Goal: Check status: Check status

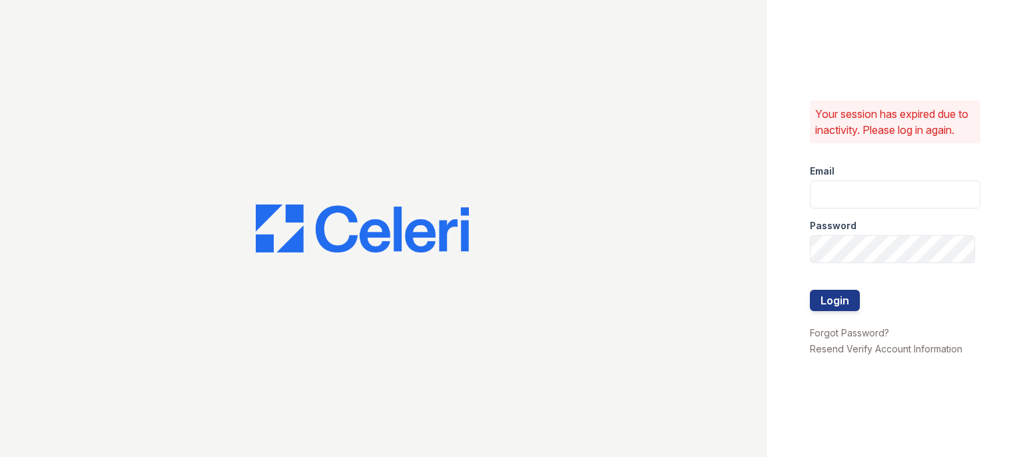
click at [882, 210] on div "Password" at bounding box center [895, 221] width 171 height 27
click at [883, 198] on input "email" at bounding box center [895, 194] width 171 height 28
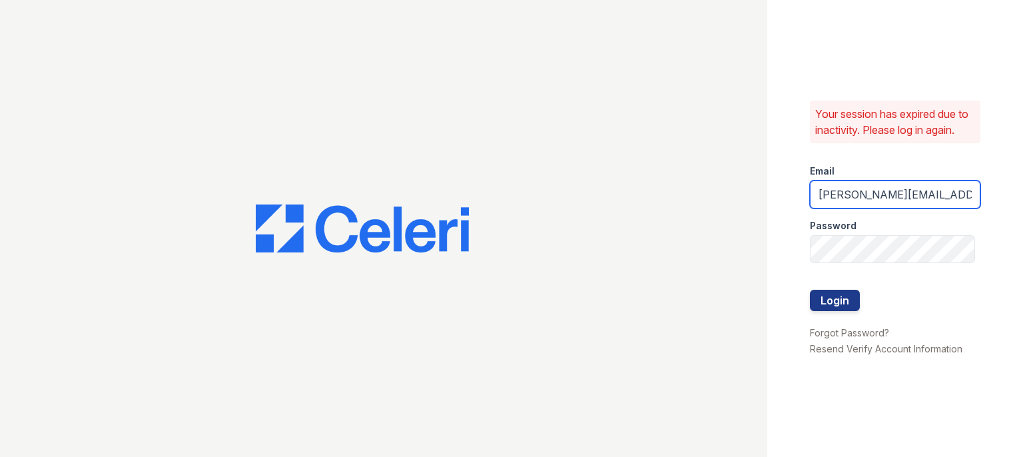
type input "[PERSON_NAME][EMAIL_ADDRESS][PERSON_NAME][DOMAIN_NAME]"
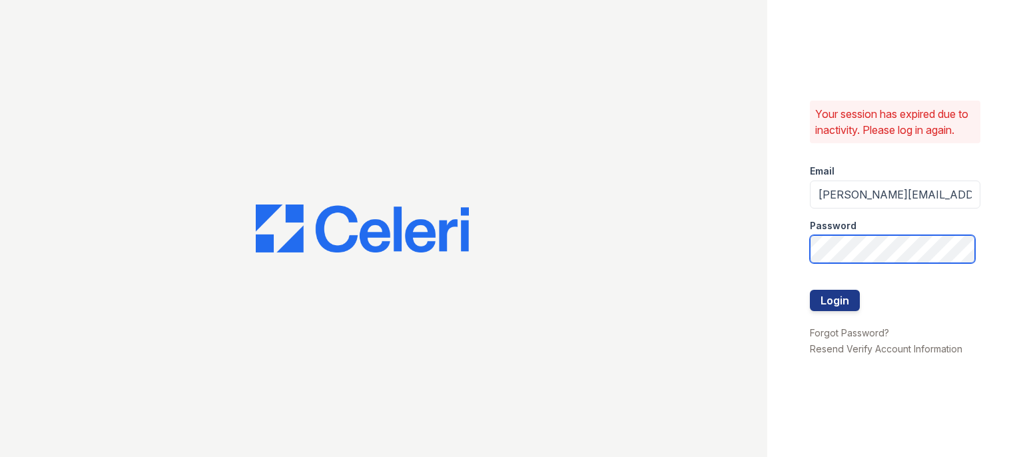
click at [810, 290] on button "Login" at bounding box center [835, 300] width 50 height 21
